Goal: Transaction & Acquisition: Purchase product/service

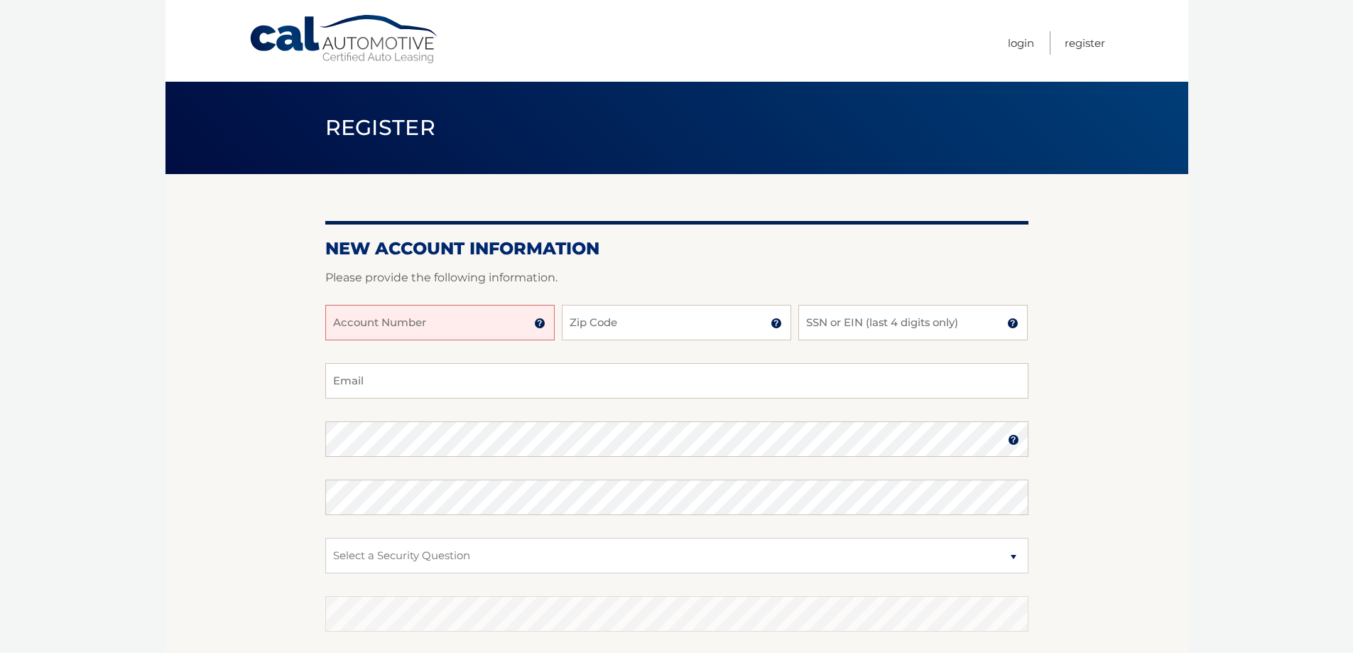
click at [476, 327] on input "Account Number" at bounding box center [439, 323] width 229 height 36
type input "44455989510"
click at [707, 317] on input "Zip Code" at bounding box center [676, 323] width 229 height 36
type input "19064"
click at [846, 317] on input "SSN or EIN (last 4 digits only)" at bounding box center [912, 323] width 229 height 36
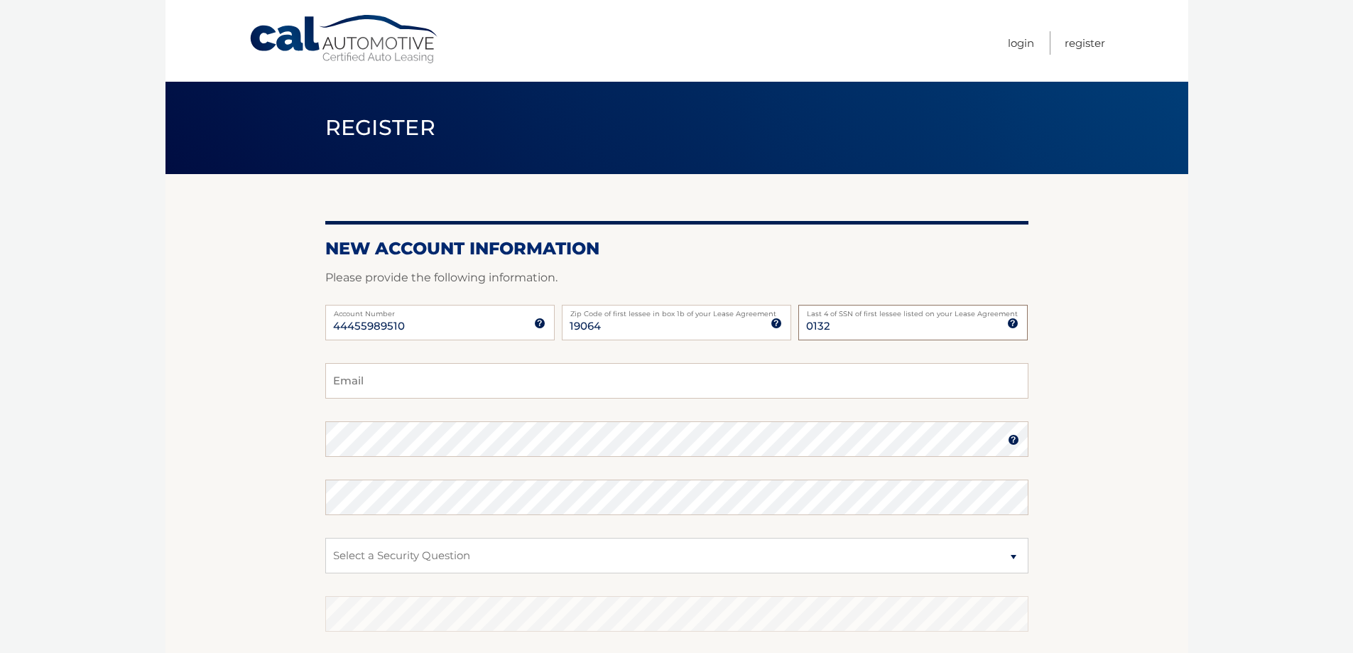
type input "0132"
click at [756, 382] on input "Email" at bounding box center [676, 381] width 703 height 36
type input "annejordan7790@gmail.com"
click at [419, 575] on fieldset "annejordan7790@gmail.com Email Password Password should be a minimum of 6 chara…" at bounding box center [676, 546] width 703 height 366
click at [430, 563] on select "Select a Security Question What was the name of your elementary school? What is…" at bounding box center [676, 556] width 703 height 36
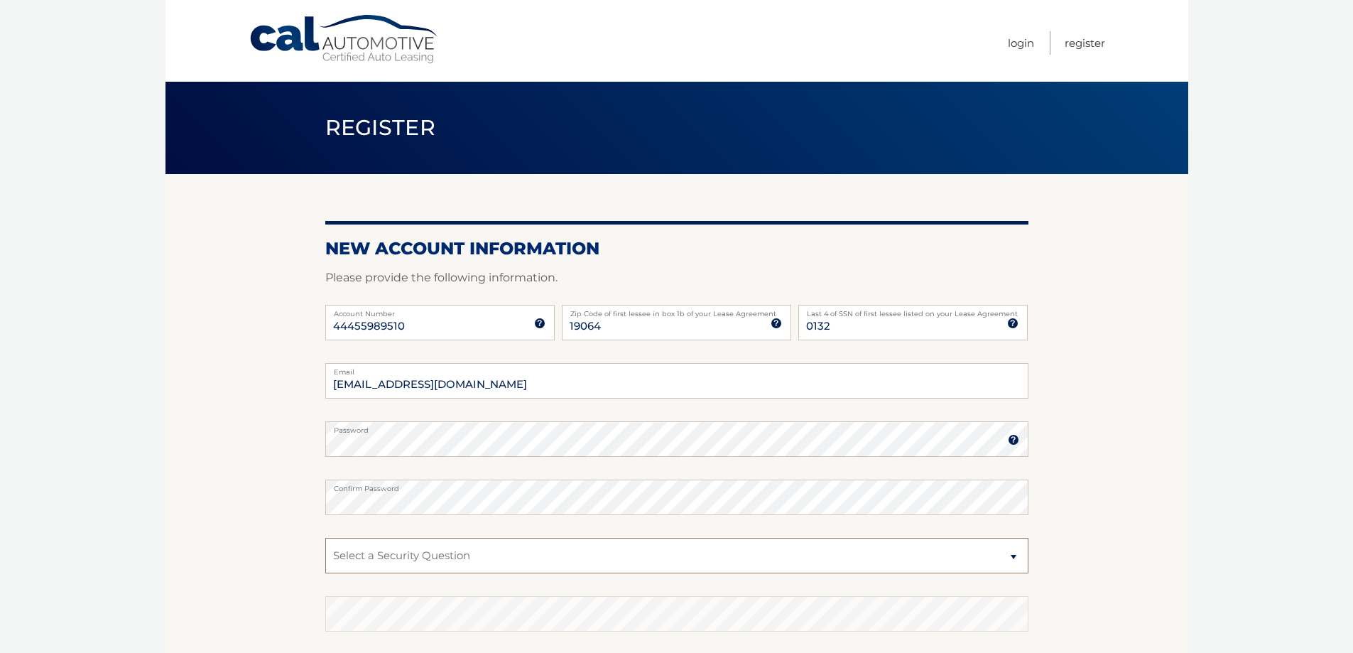
select select "2"
click at [325, 538] on select "Select a Security Question What was the name of your elementary school? What is…" at bounding box center [676, 556] width 703 height 36
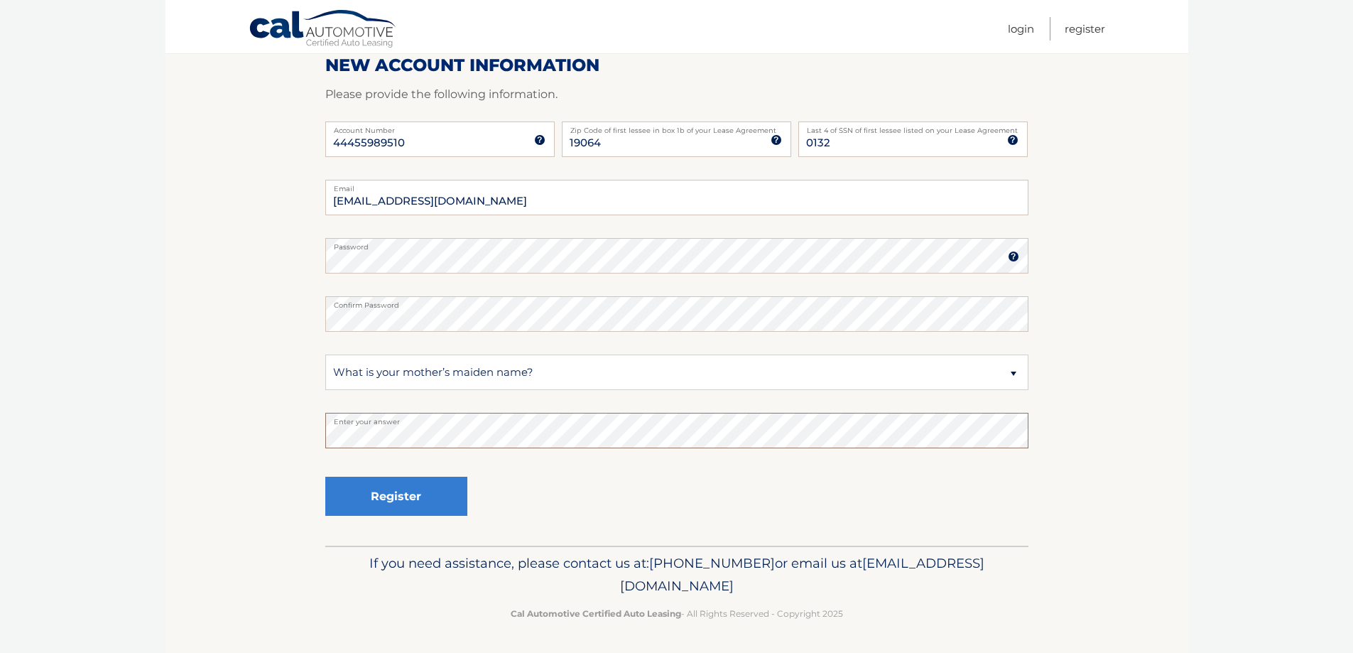
scroll to position [184, 0]
click at [437, 511] on button "Register" at bounding box center [396, 495] width 142 height 39
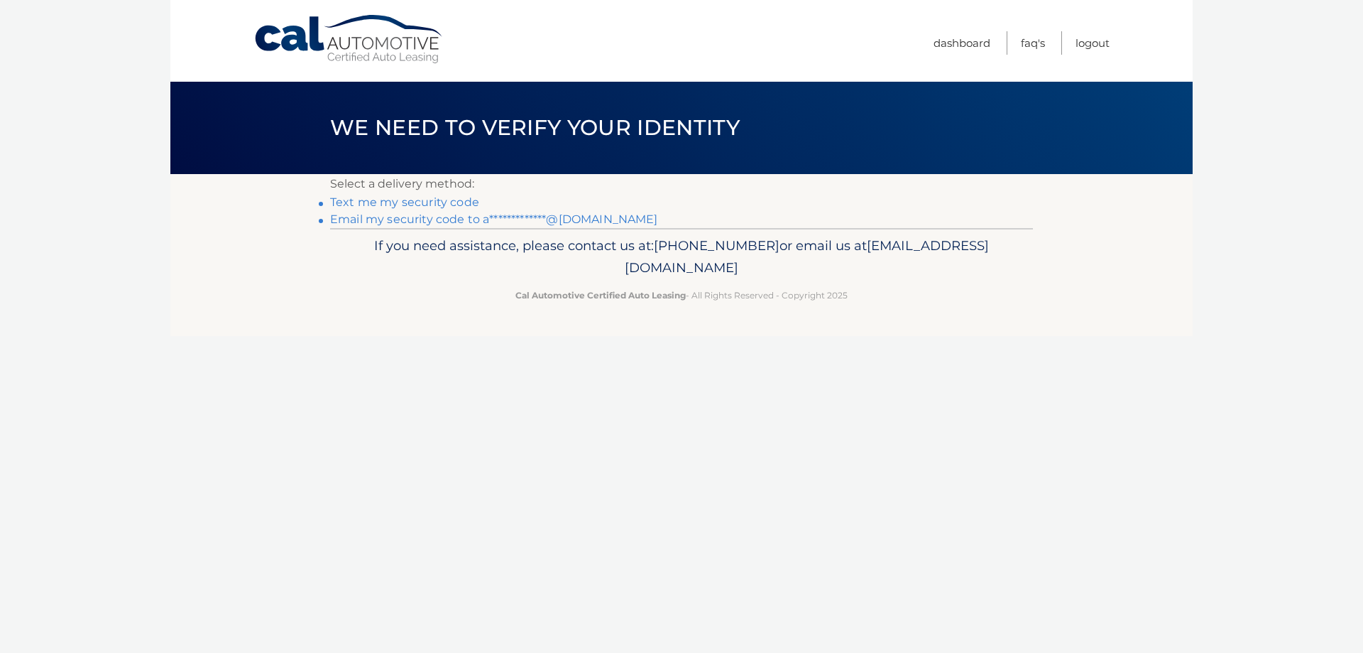
click at [448, 205] on link "Text me my security code" at bounding box center [404, 201] width 149 height 13
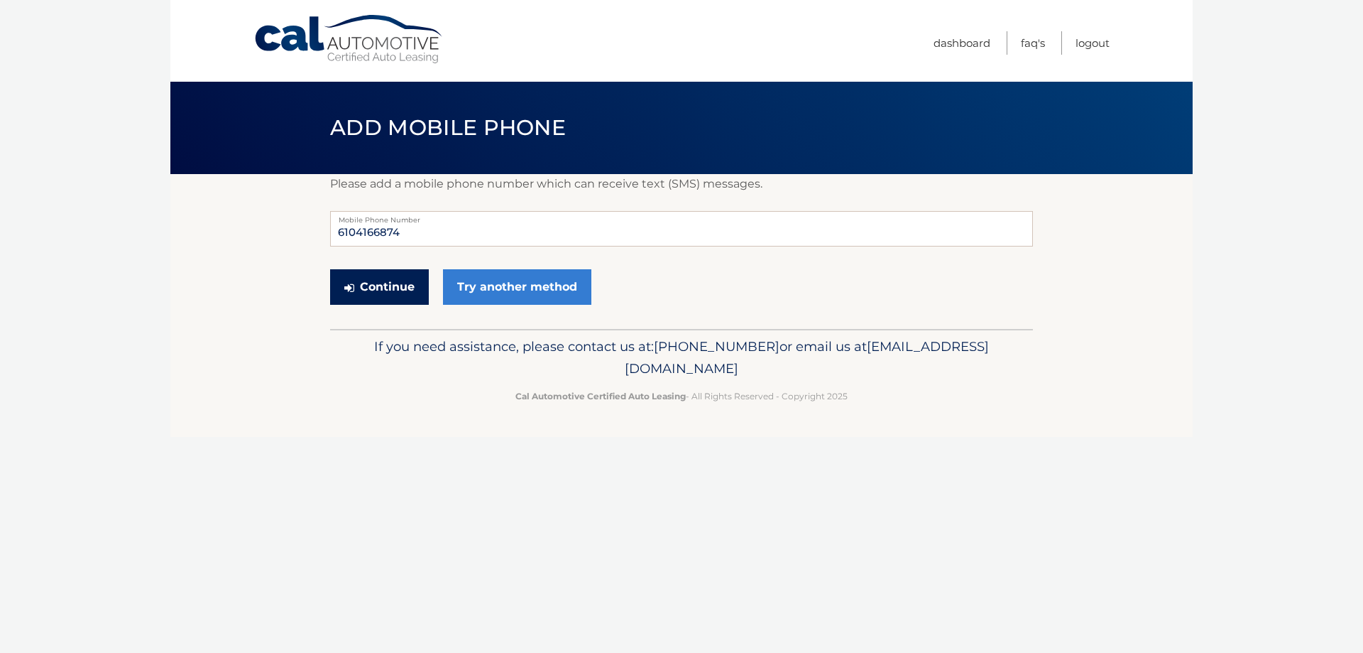
click at [378, 283] on button "Continue" at bounding box center [379, 287] width 99 height 36
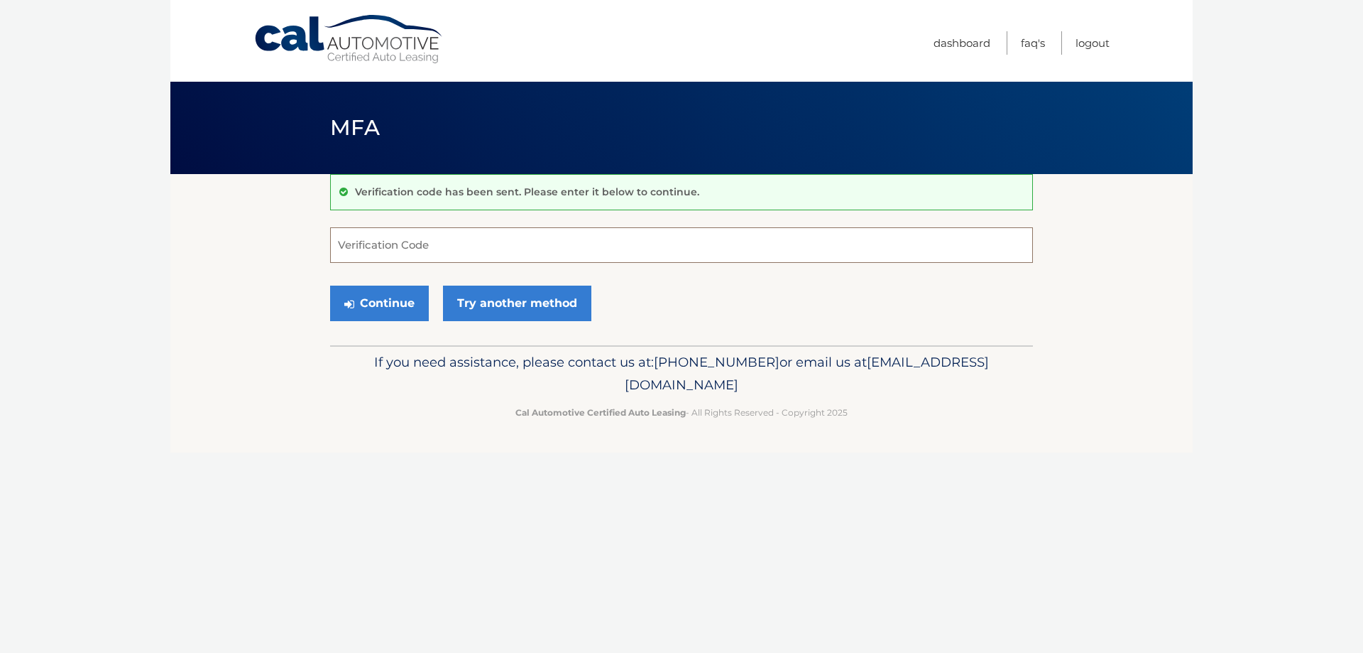
click at [461, 244] on input "Verification Code" at bounding box center [681, 245] width 703 height 36
type input "540257"
click at [386, 305] on button "Continue" at bounding box center [379, 303] width 99 height 36
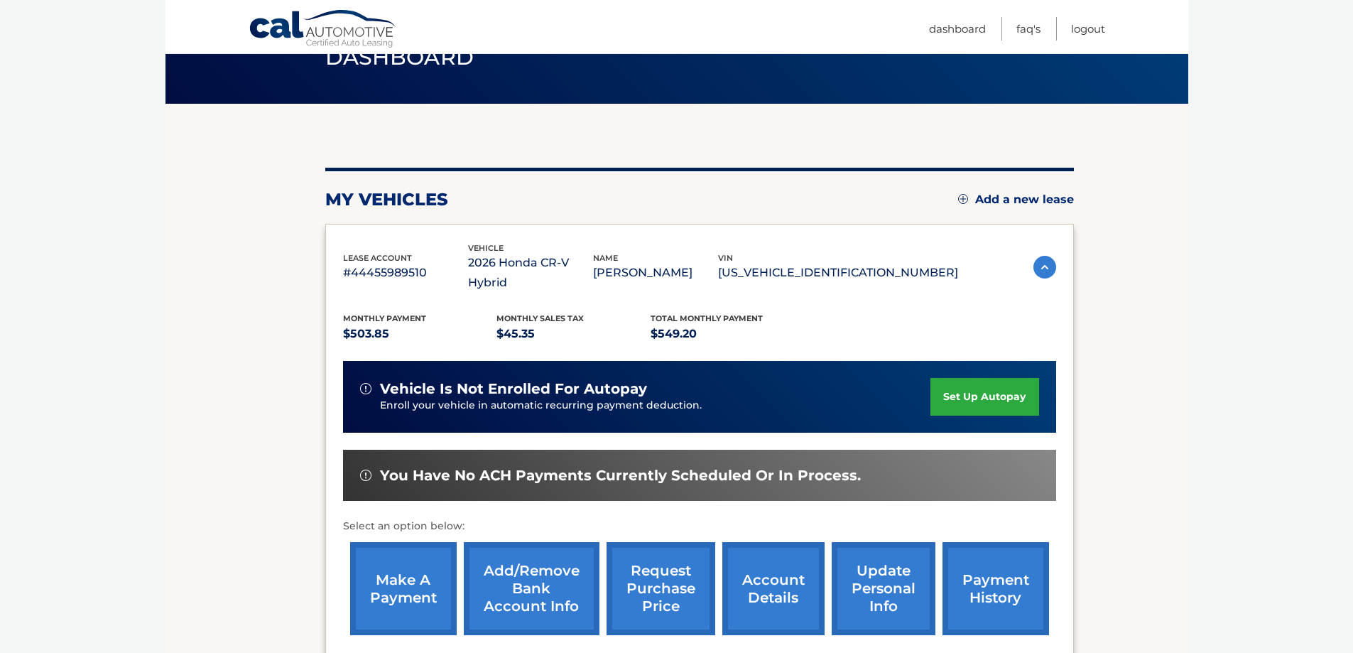
scroll to position [71, 0]
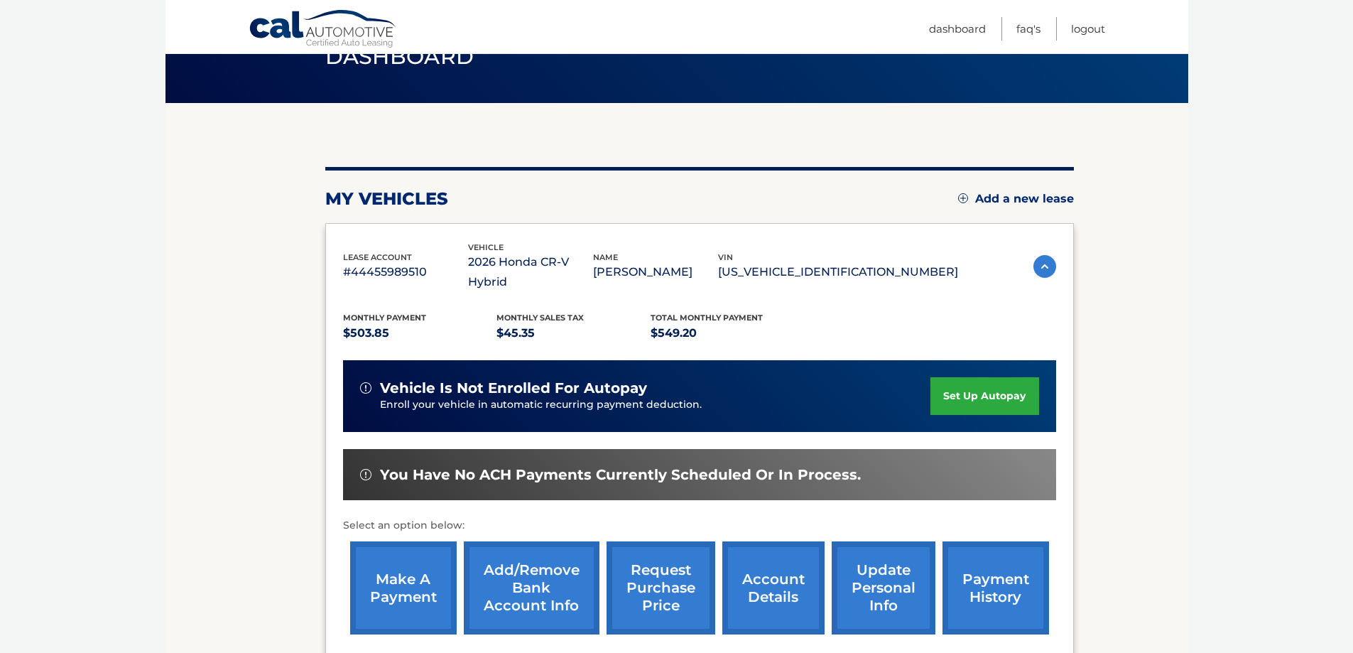
click at [406, 560] on link "make a payment" at bounding box center [403, 587] width 107 height 93
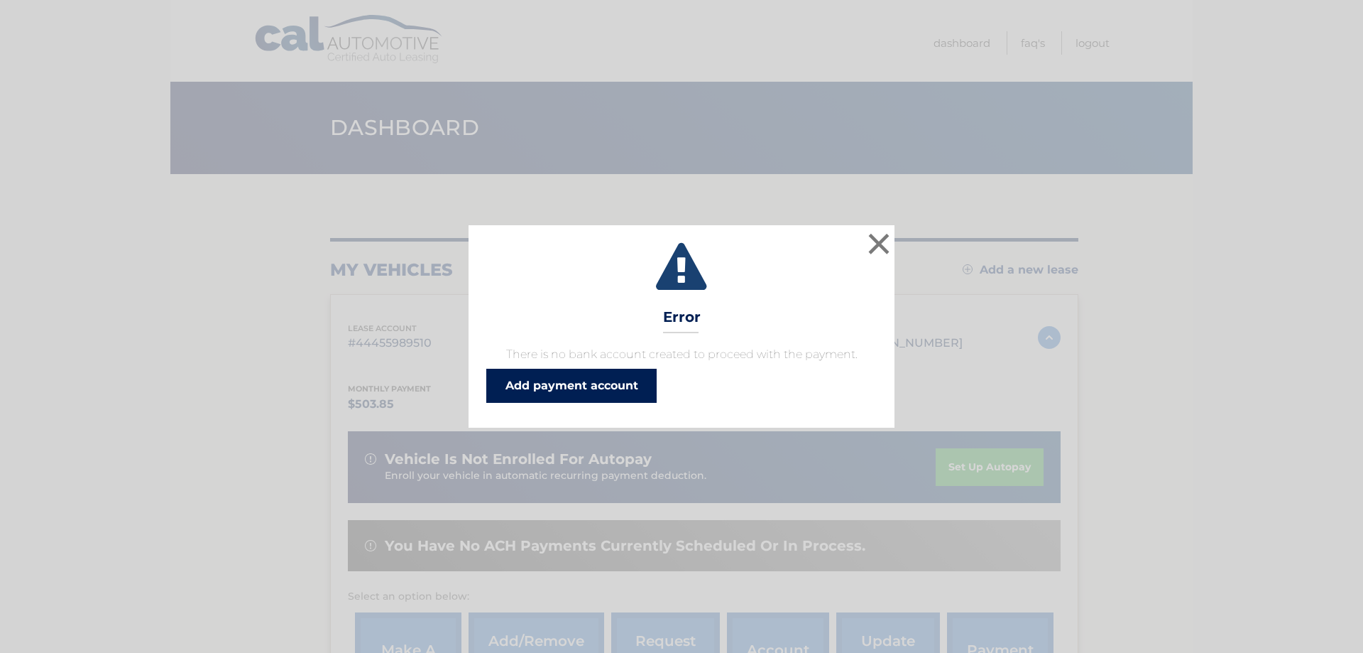
click at [561, 380] on link "Add payment account" at bounding box center [571, 386] width 170 height 34
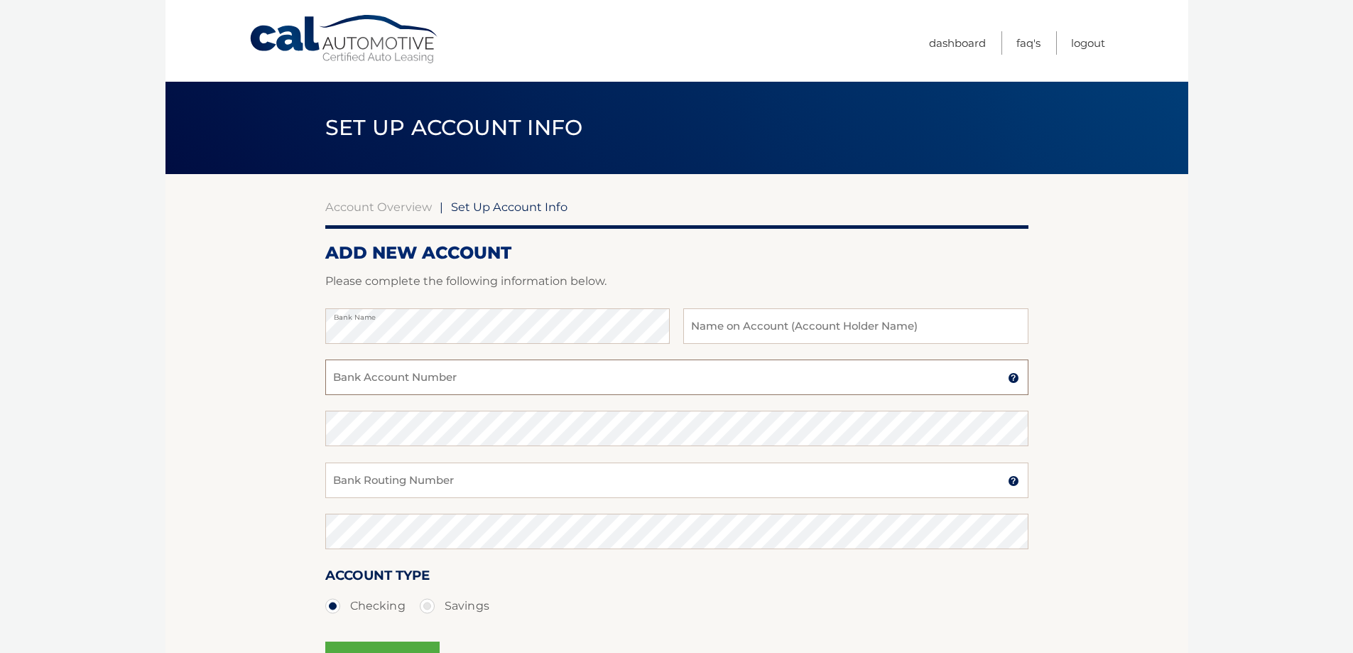
click at [473, 379] on input "Bank Account Number" at bounding box center [676, 377] width 703 height 36
type input "6221252044"
click at [790, 311] on input "text" at bounding box center [855, 326] width 344 height 36
type input "[PERSON_NAME]"
click at [478, 486] on input "Bank Routing Number" at bounding box center [676, 480] width 703 height 36
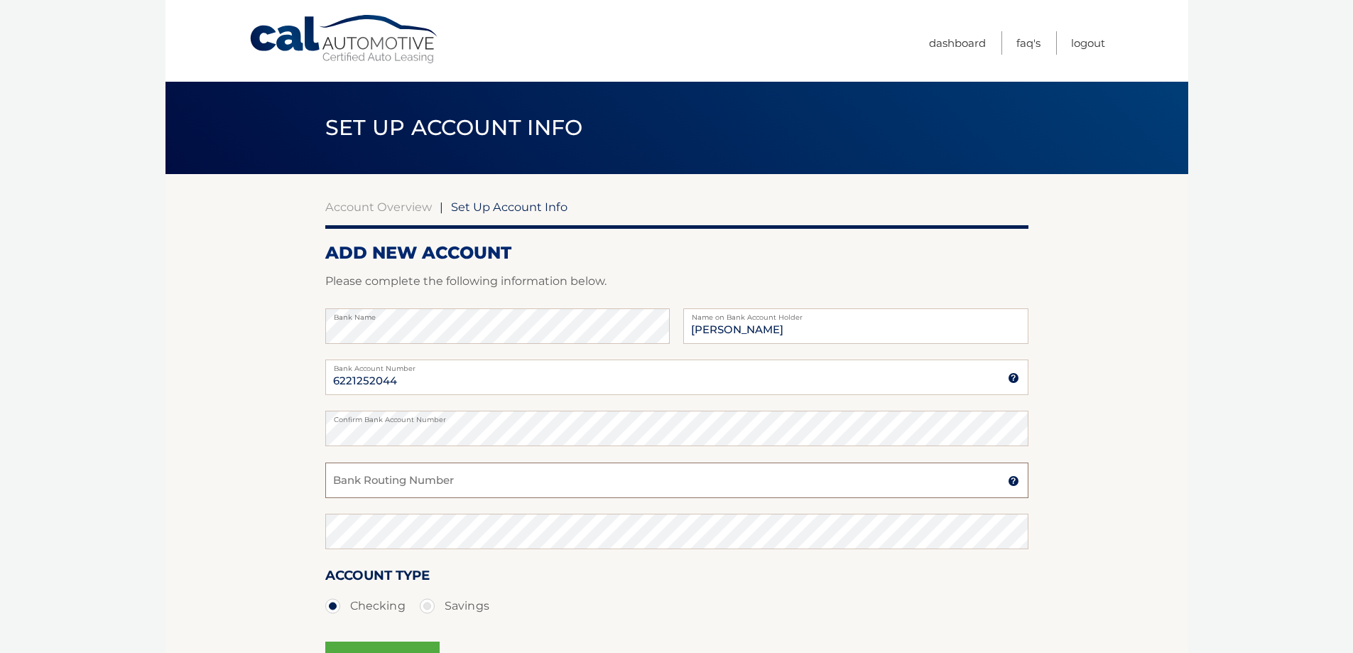
paste input "036076150"
type input "036076150"
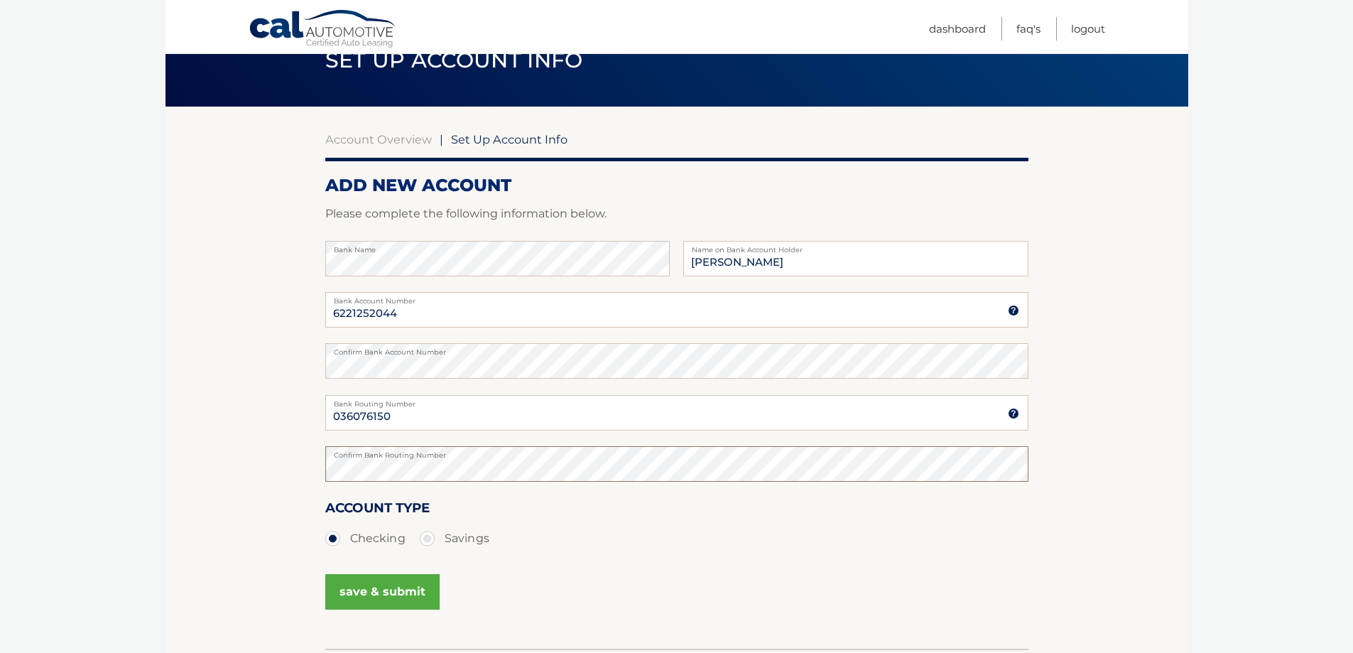
scroll to position [142, 0]
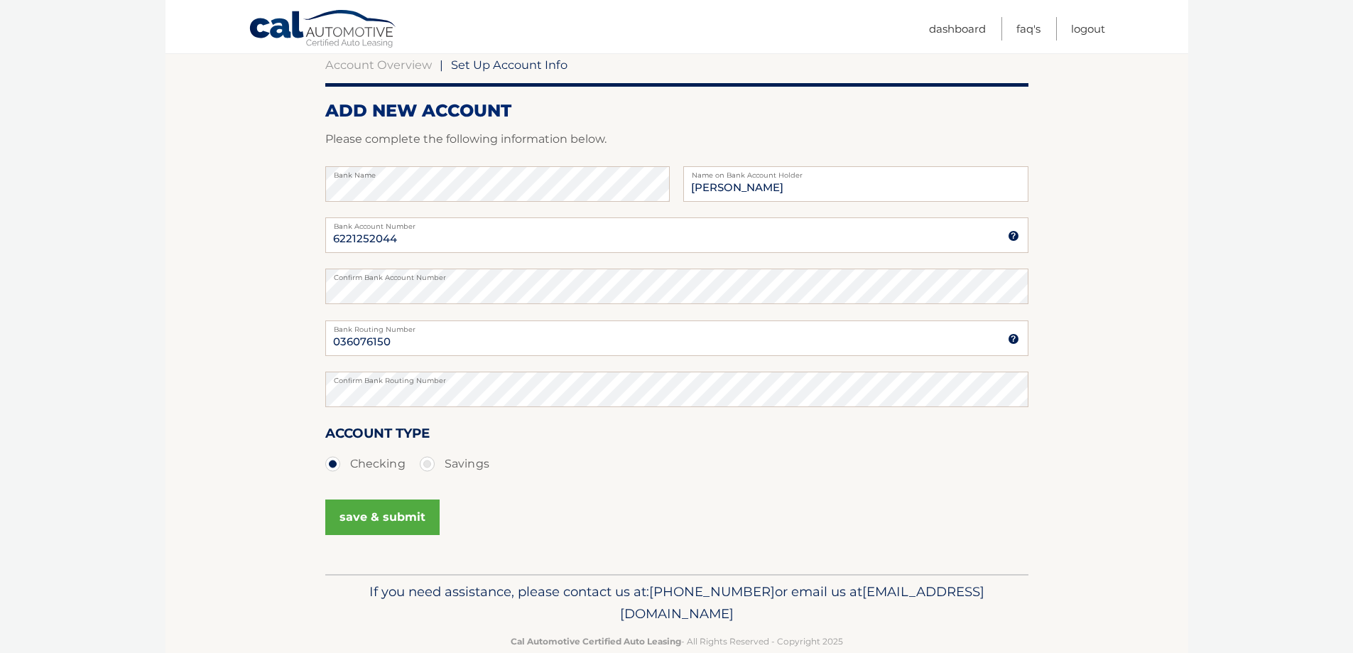
click at [401, 525] on button "save & submit" at bounding box center [382, 517] width 114 height 36
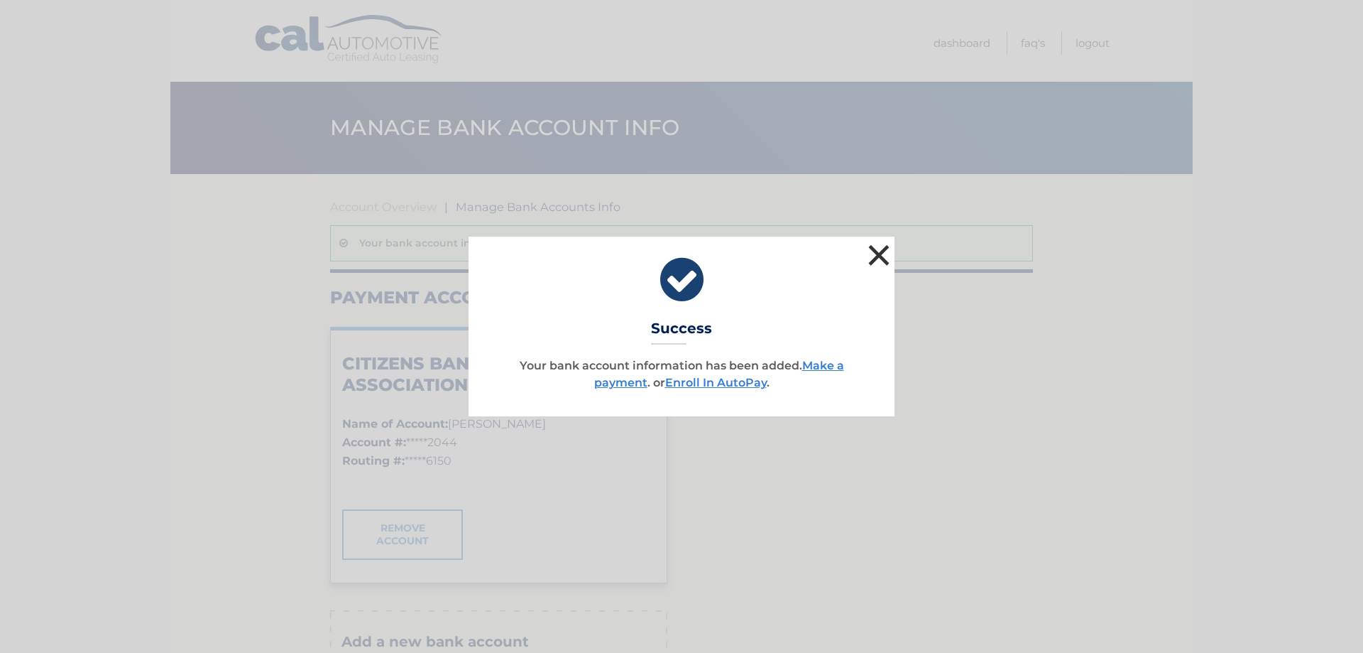
click at [875, 258] on button "×" at bounding box center [879, 255] width 28 height 28
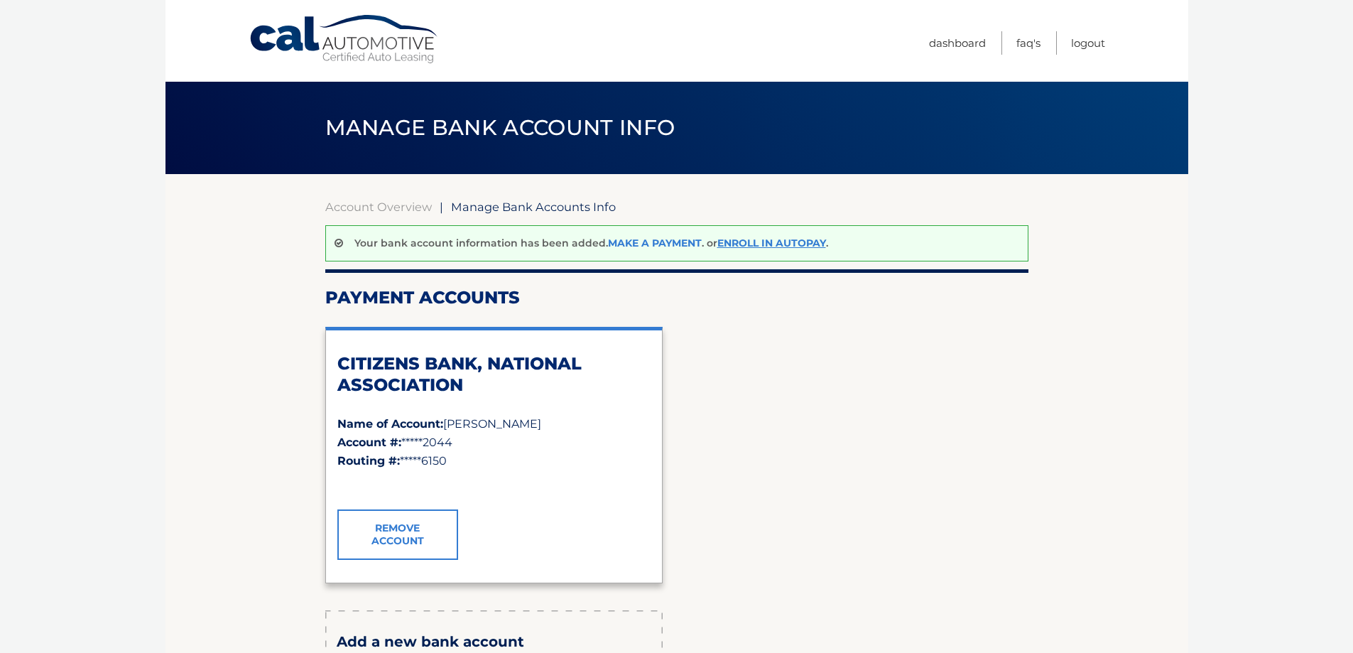
click at [646, 243] on link "Make a payment" at bounding box center [655, 242] width 94 height 13
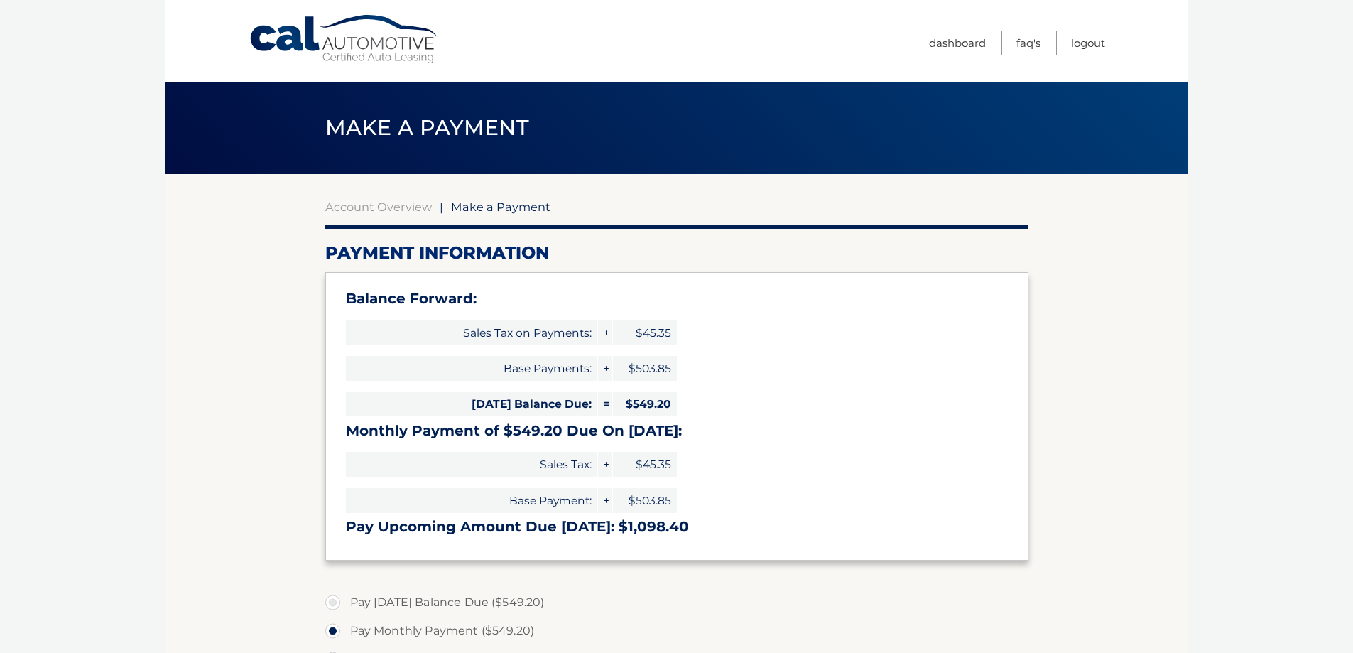
select select "Njg1YjJjODUtNjdkNy00ZTQ3LWE4YTMtNjlhNmY2NTYyNWNl"
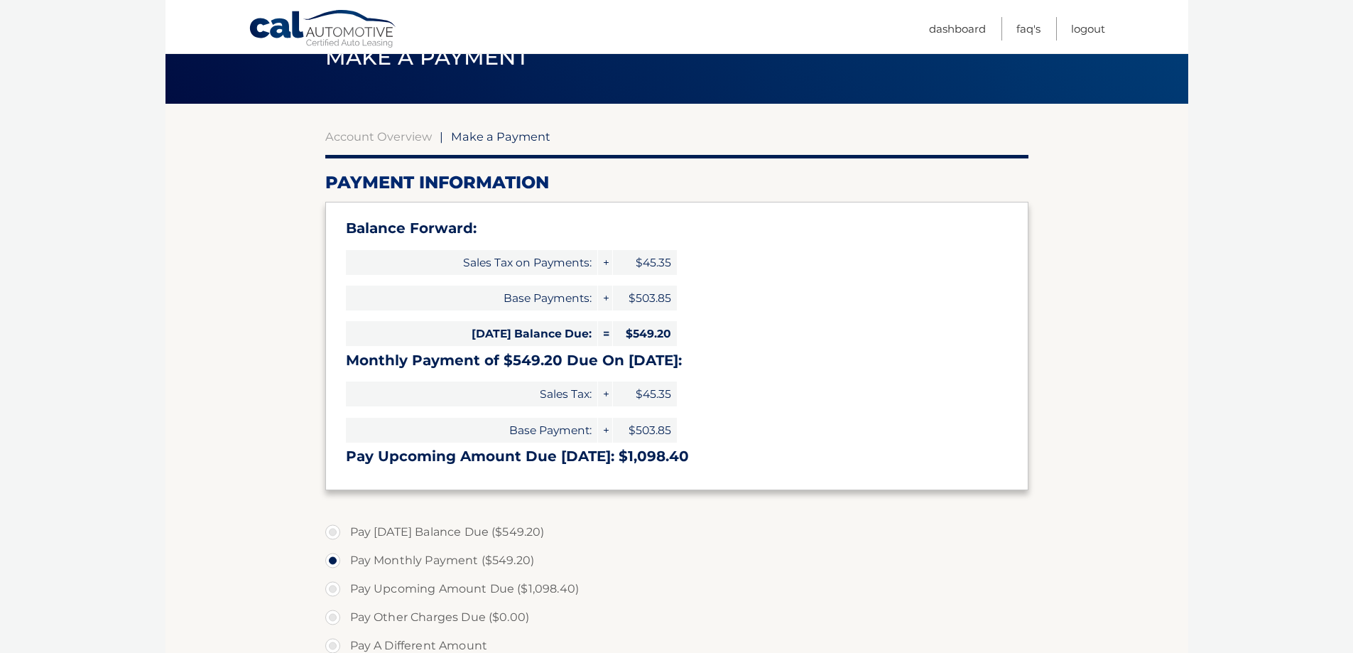
scroll to position [71, 0]
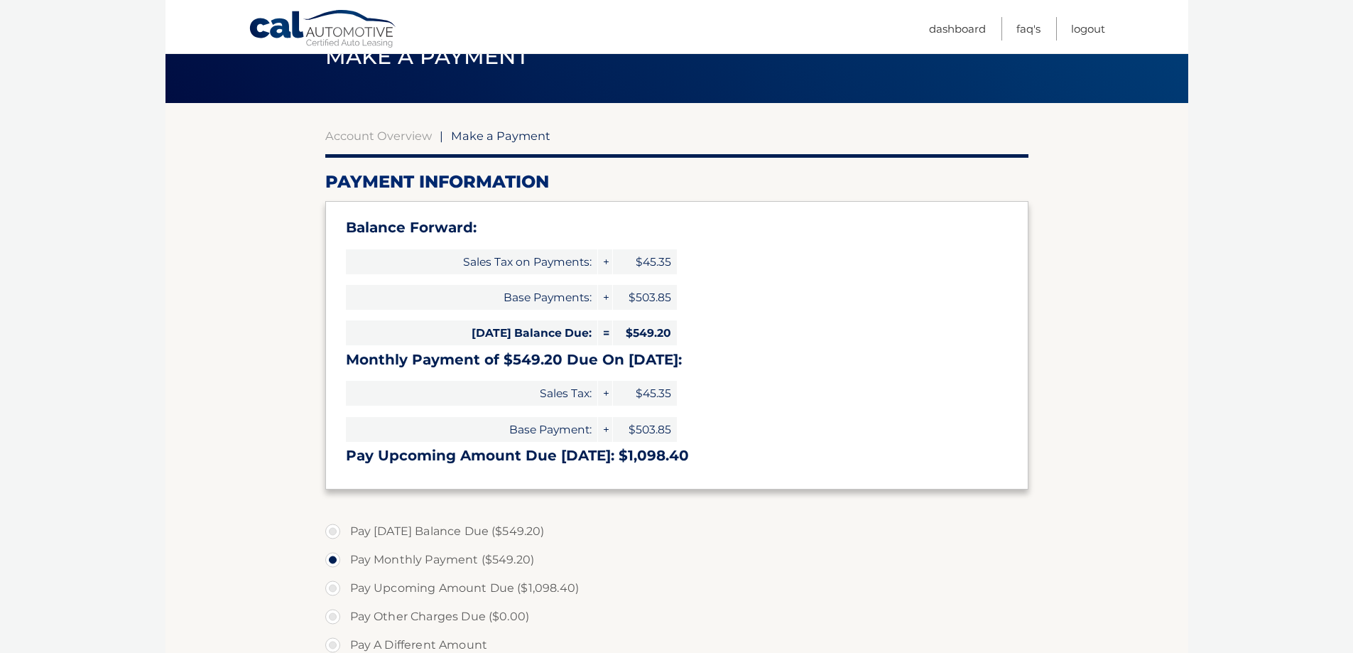
click at [400, 538] on label "Pay Today's Balance Due ($549.20)" at bounding box center [676, 531] width 703 height 28
click at [345, 538] on input "Pay Today's Balance Due ($549.20)" at bounding box center [338, 528] width 14 height 23
radio input "true"
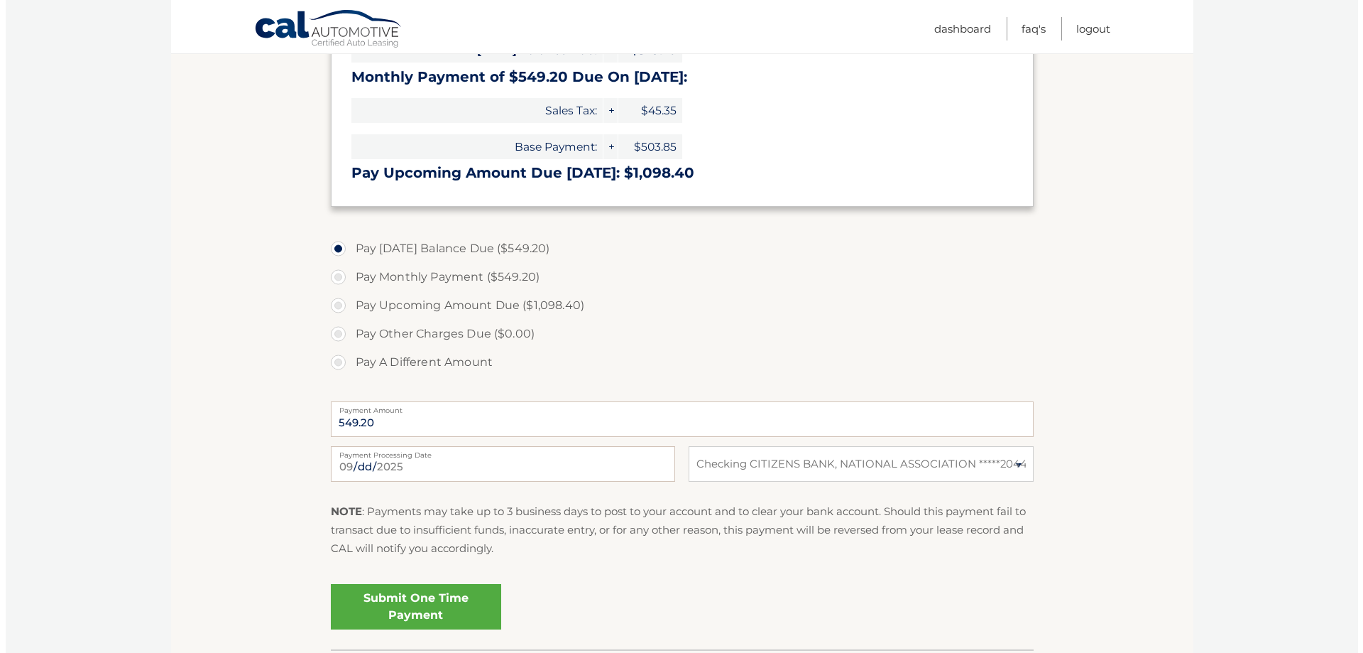
scroll to position [355, 0]
click at [415, 596] on link "Submit One Time Payment" at bounding box center [410, 604] width 170 height 45
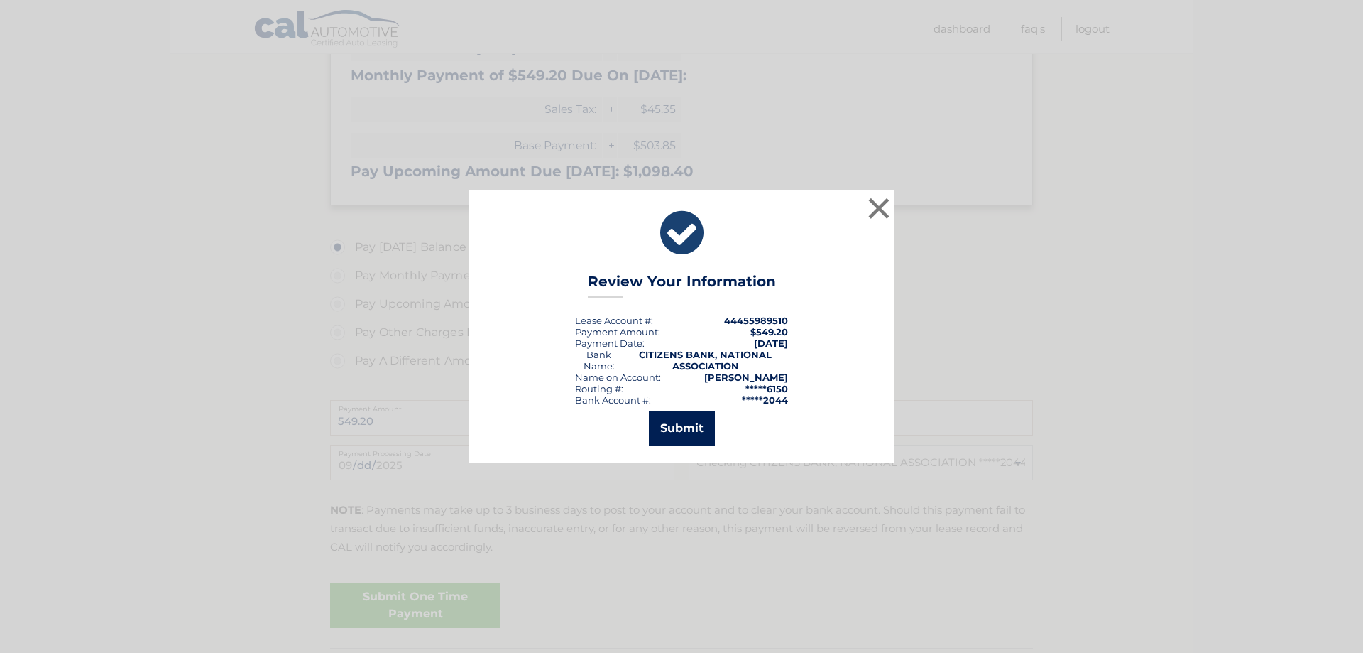
click at [686, 421] on button "Submit" at bounding box center [682, 428] width 66 height 34
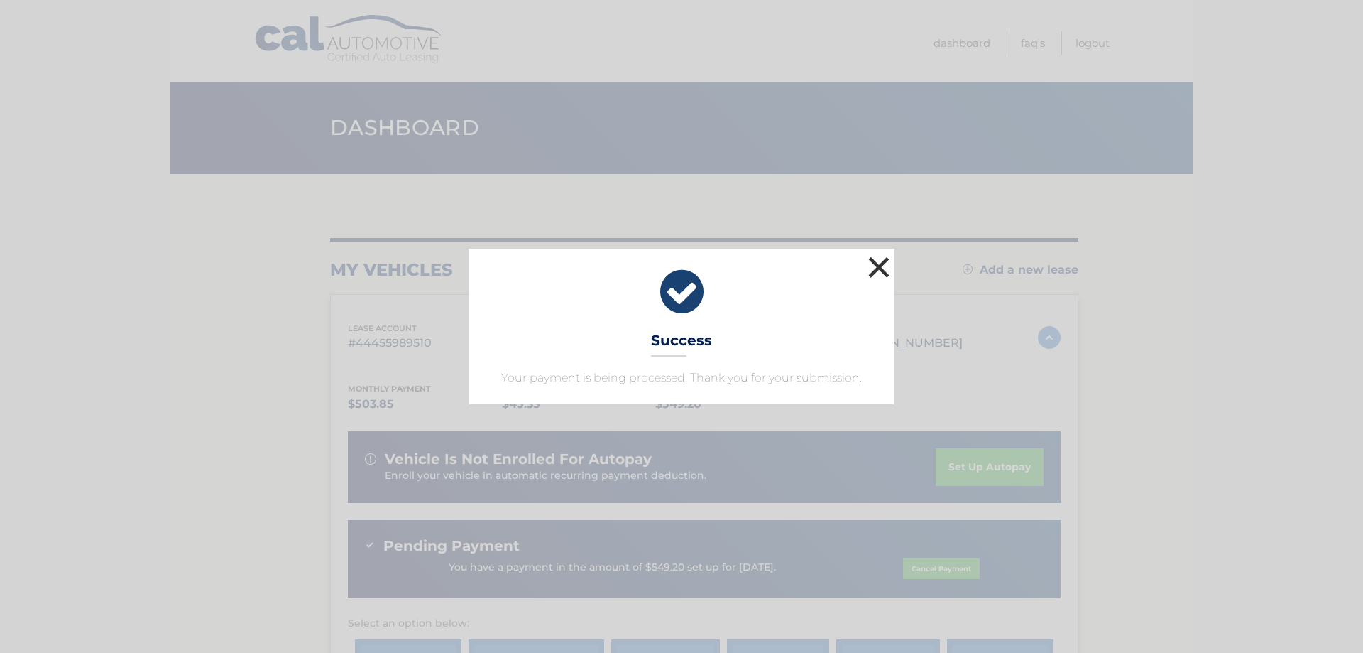
click at [878, 271] on button "×" at bounding box center [879, 267] width 28 height 28
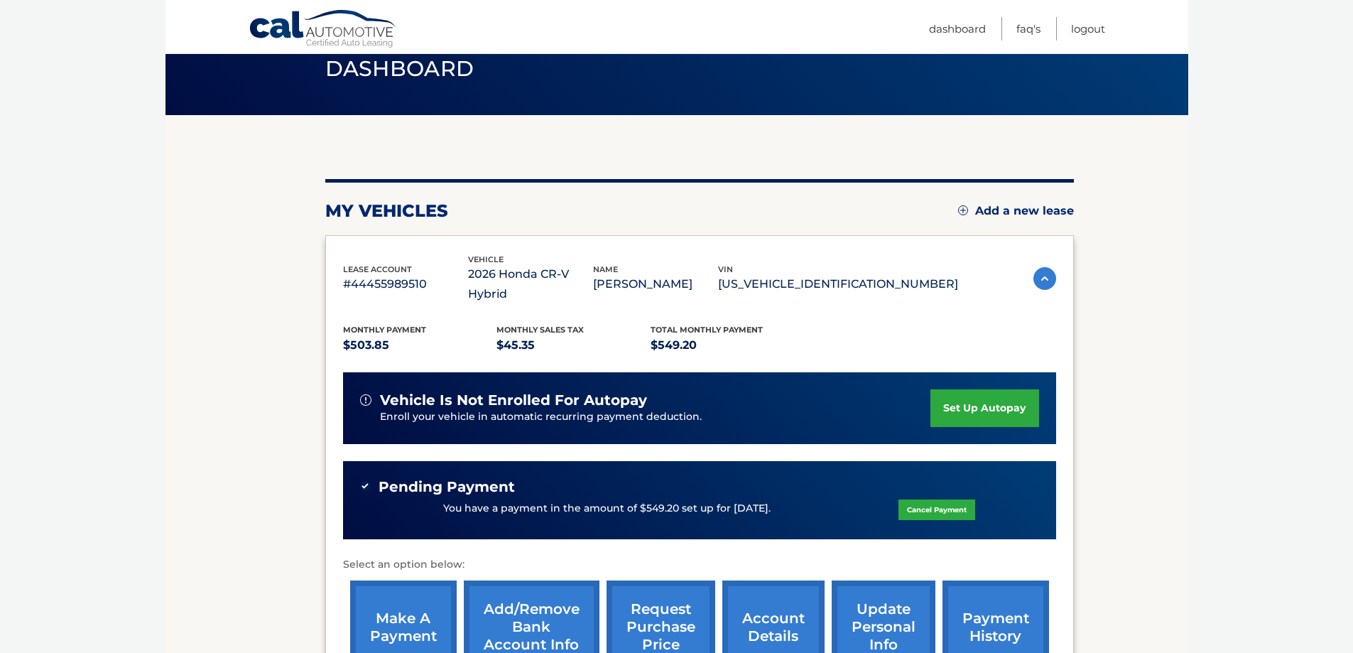
scroll to position [213, 0]
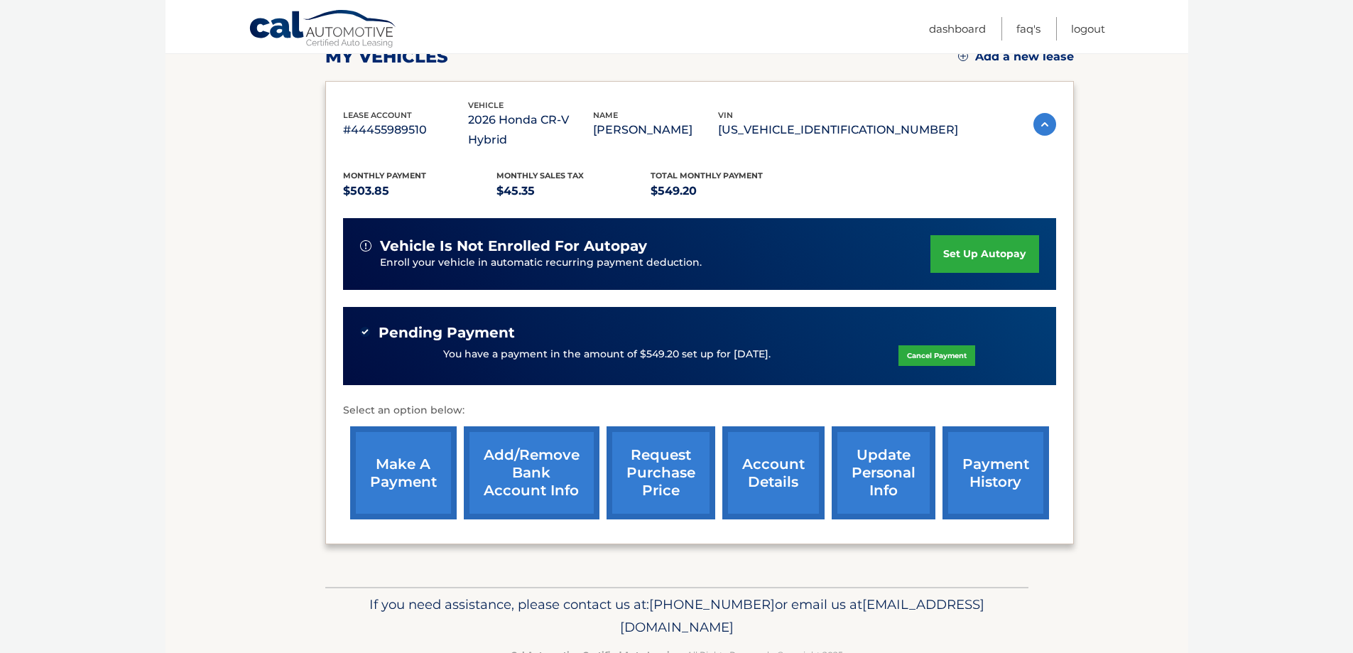
click at [1000, 474] on link "payment history" at bounding box center [995, 472] width 107 height 93
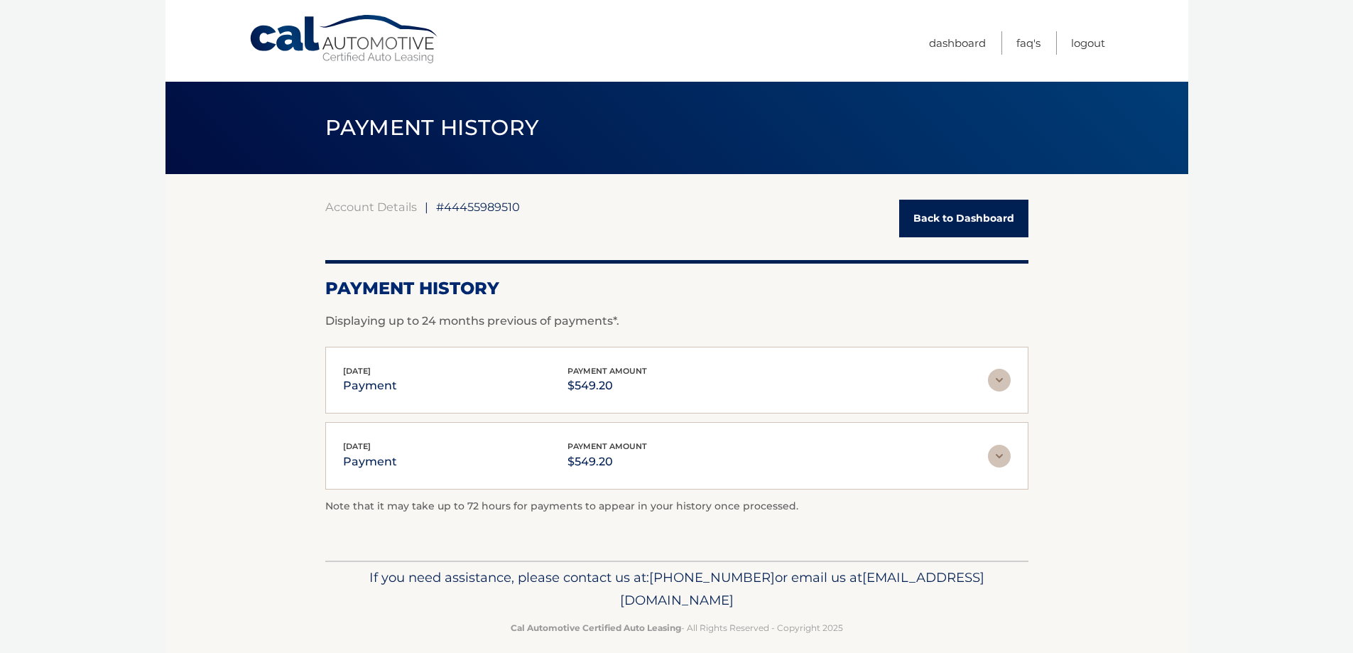
click at [1020, 219] on link "Back to Dashboard" at bounding box center [963, 219] width 129 height 38
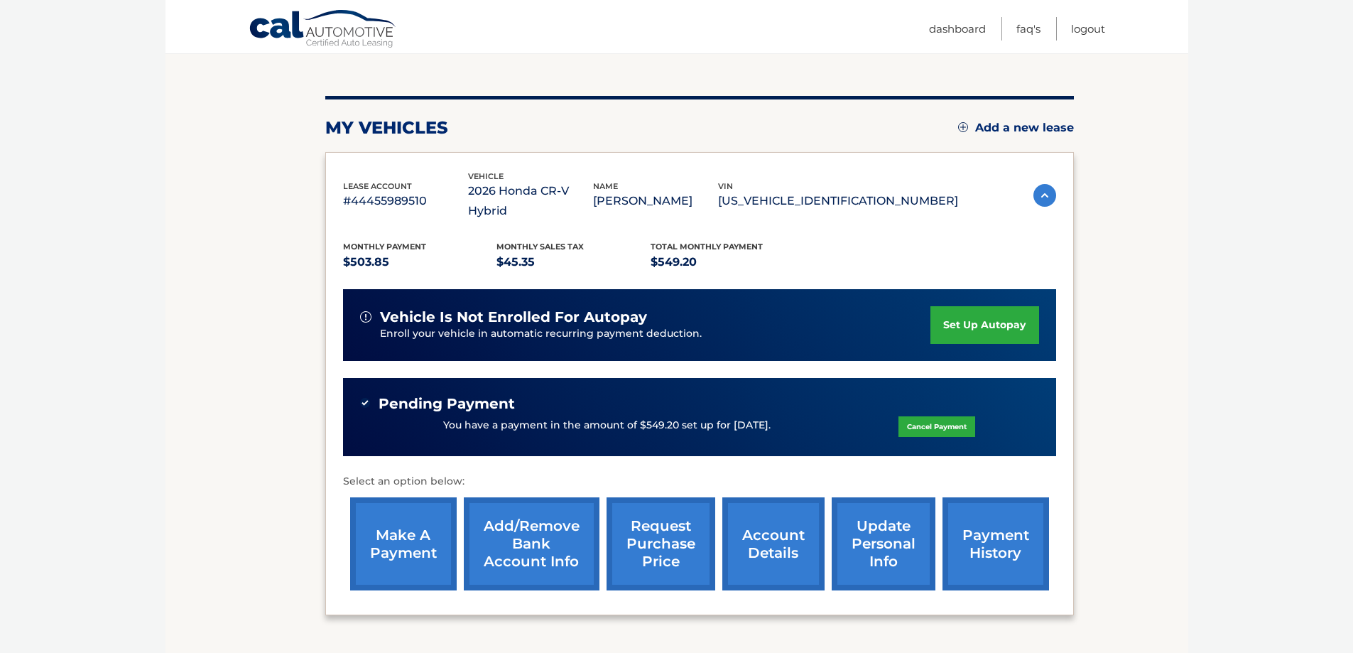
scroll to position [213, 0]
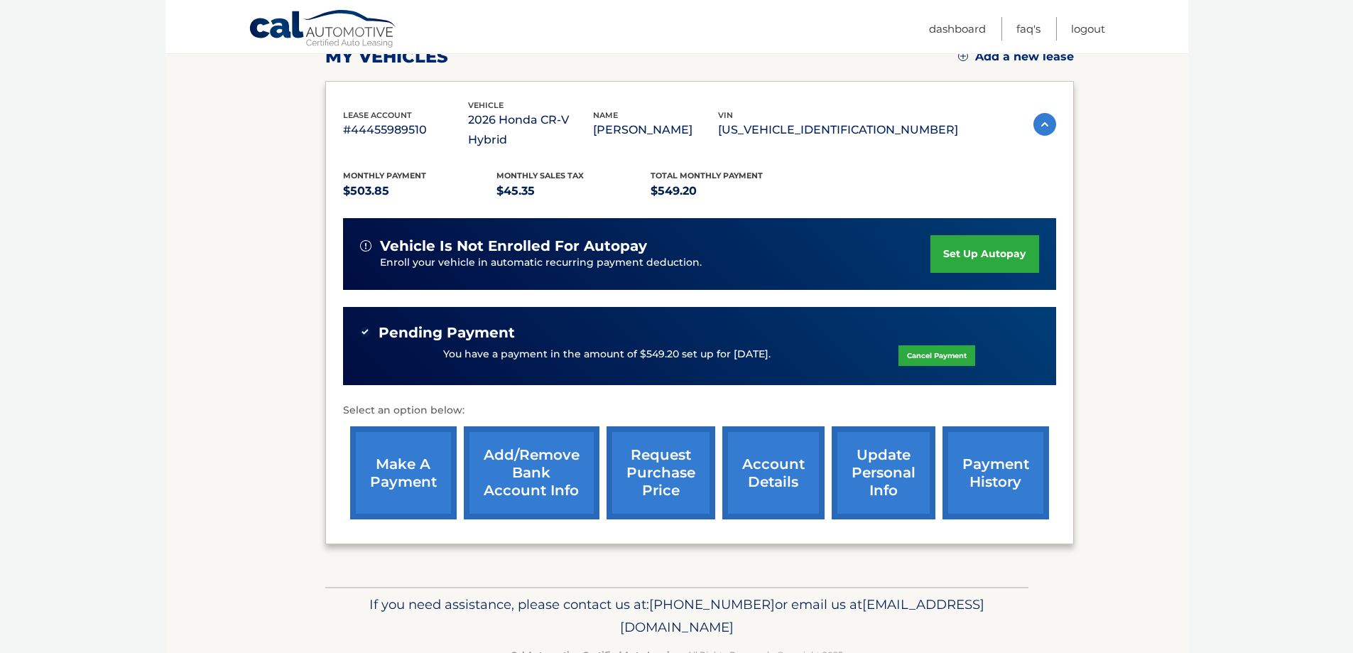
click at [973, 235] on link "set up autopay" at bounding box center [984, 254] width 108 height 38
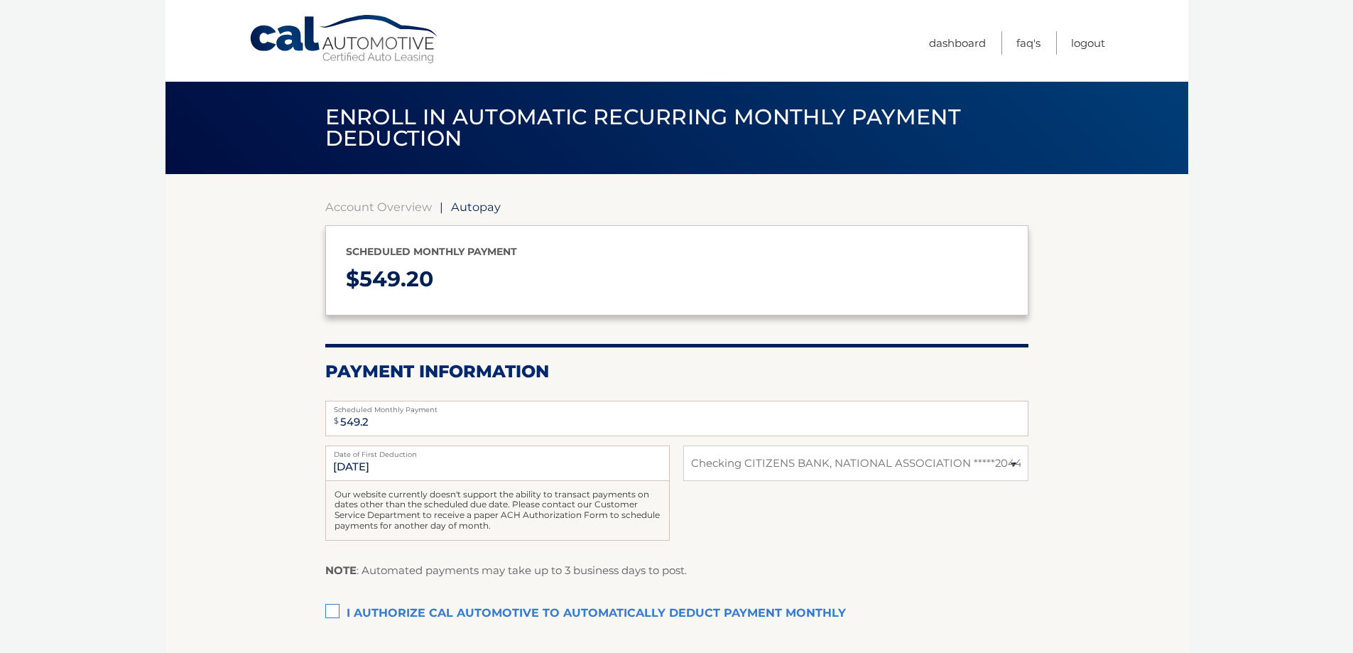
select select "Njg1YjJjODUtNjdkNy00ZTQ3LWE4YTMtNjlhNmY2NTYyNWNl"
click at [533, 460] on input "10/8/2025" at bounding box center [497, 463] width 344 height 36
